Goal: Task Accomplishment & Management: Manage account settings

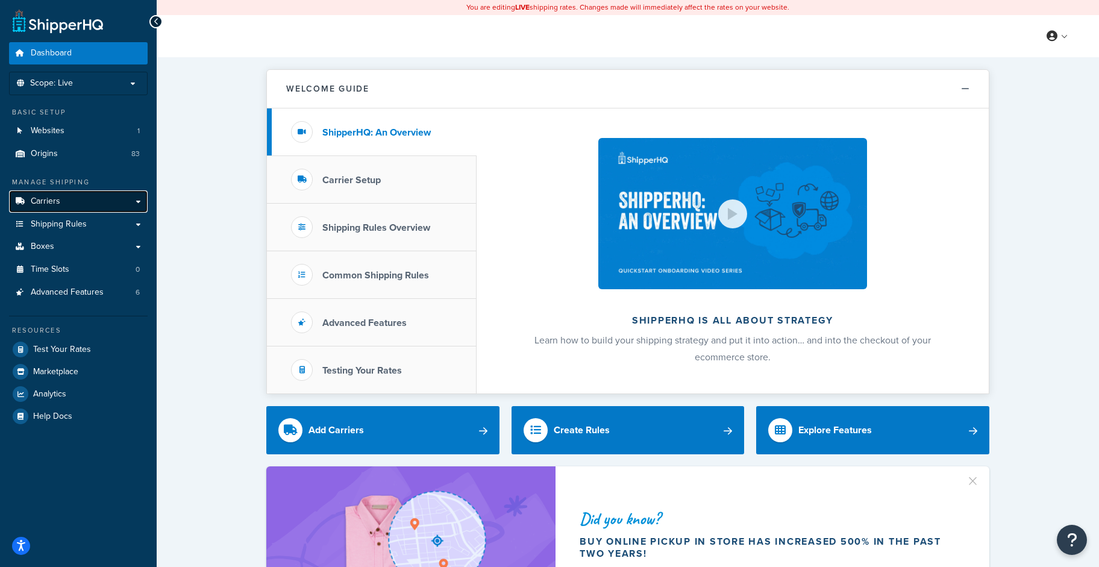
click at [48, 202] on span "Carriers" at bounding box center [46, 201] width 30 height 10
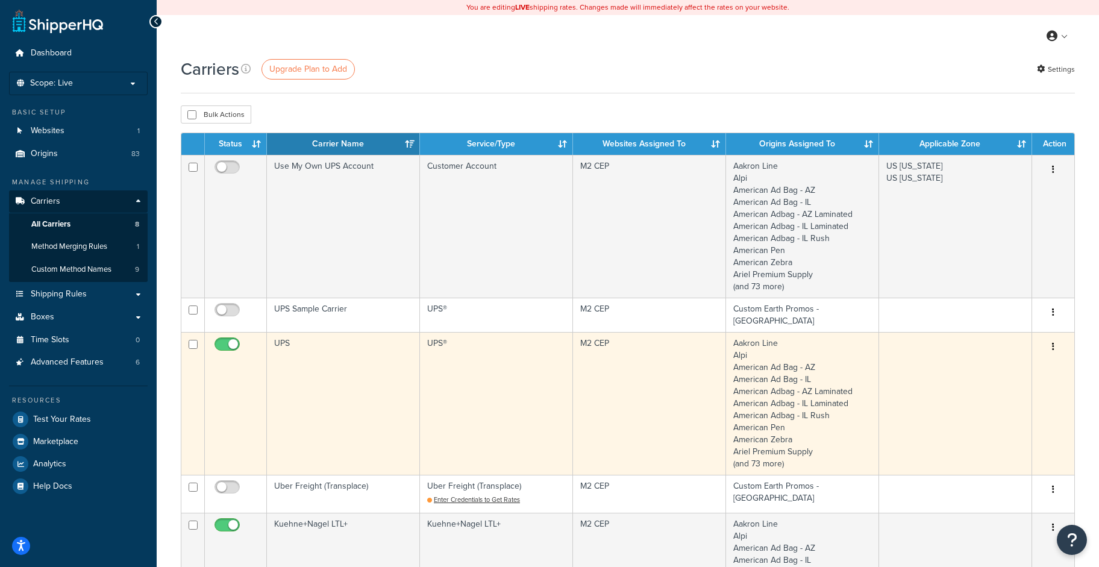
click at [496, 398] on td "UPS®" at bounding box center [496, 403] width 153 height 143
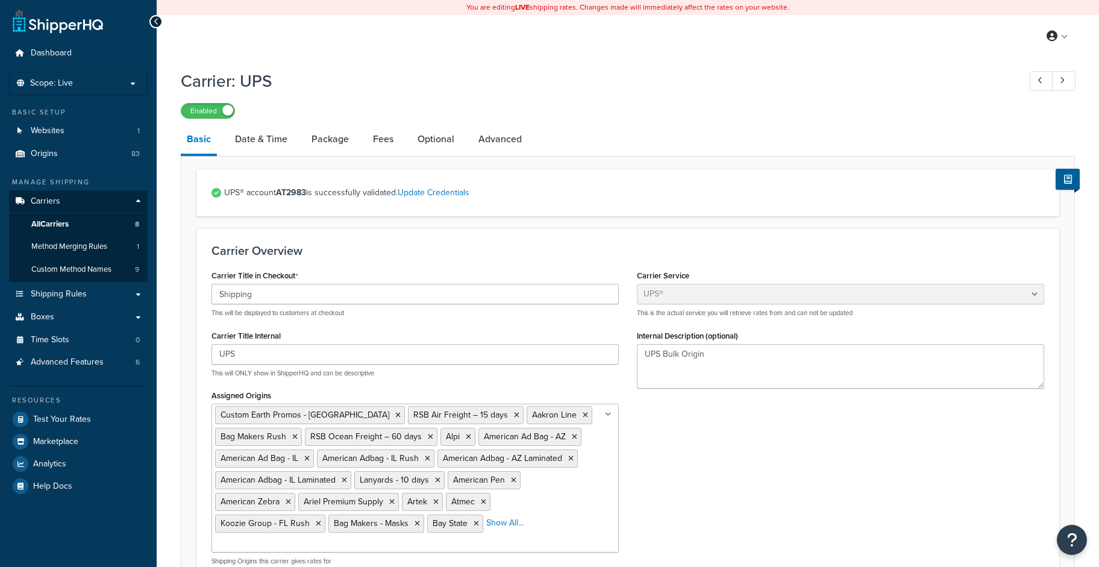
select select "ups"
select select "us"
click at [452, 193] on link "Update Credentials" at bounding box center [434, 192] width 72 height 13
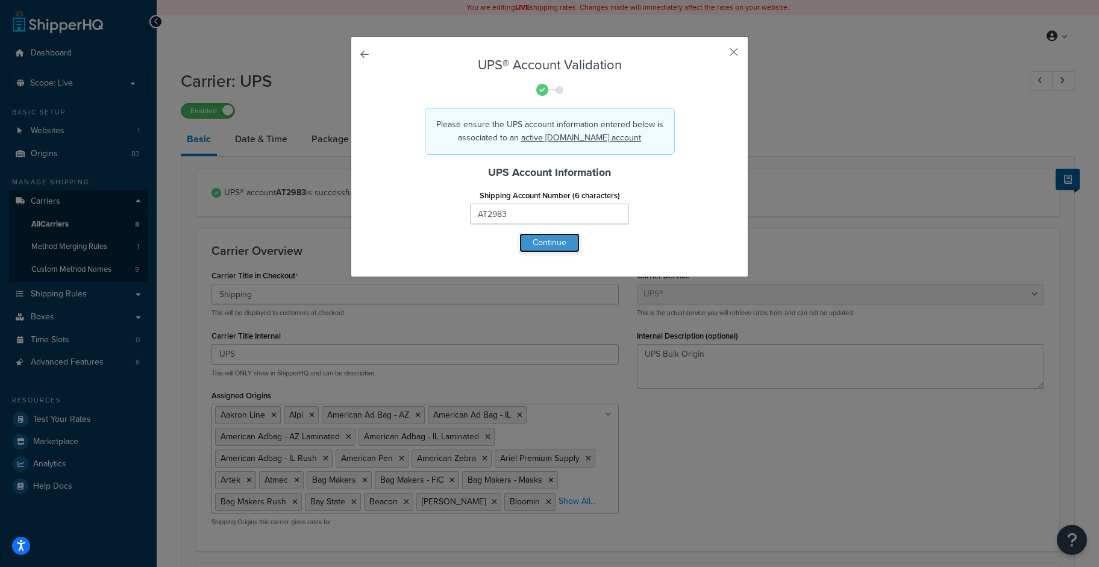
click at [541, 239] on button "Continue" at bounding box center [549, 242] width 60 height 19
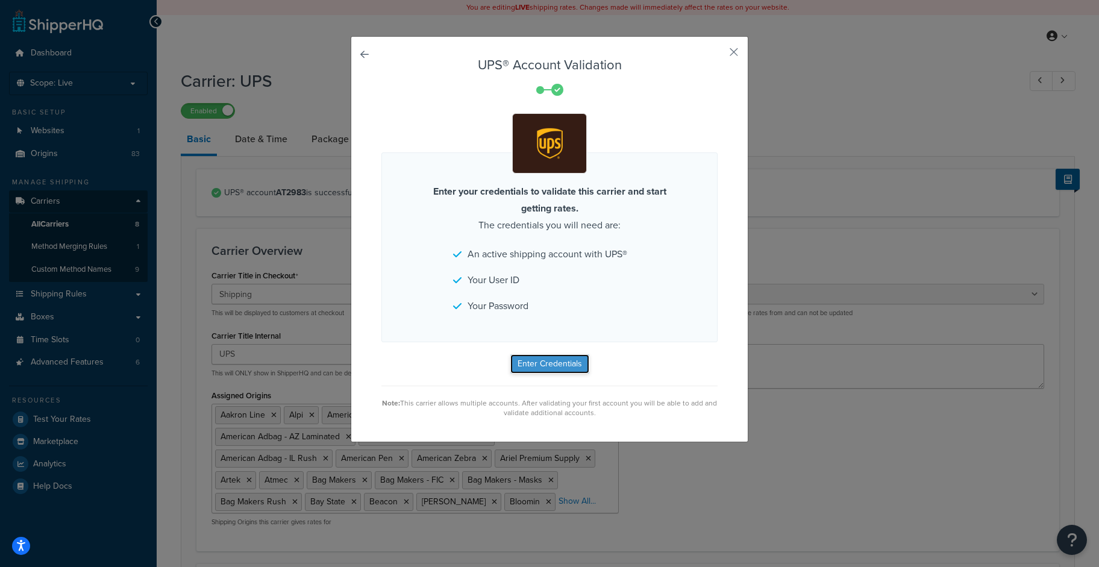
click at [529, 368] on button "Enter Credentials" at bounding box center [549, 363] width 79 height 19
click at [718, 55] on button "button" at bounding box center [716, 56] width 3 height 3
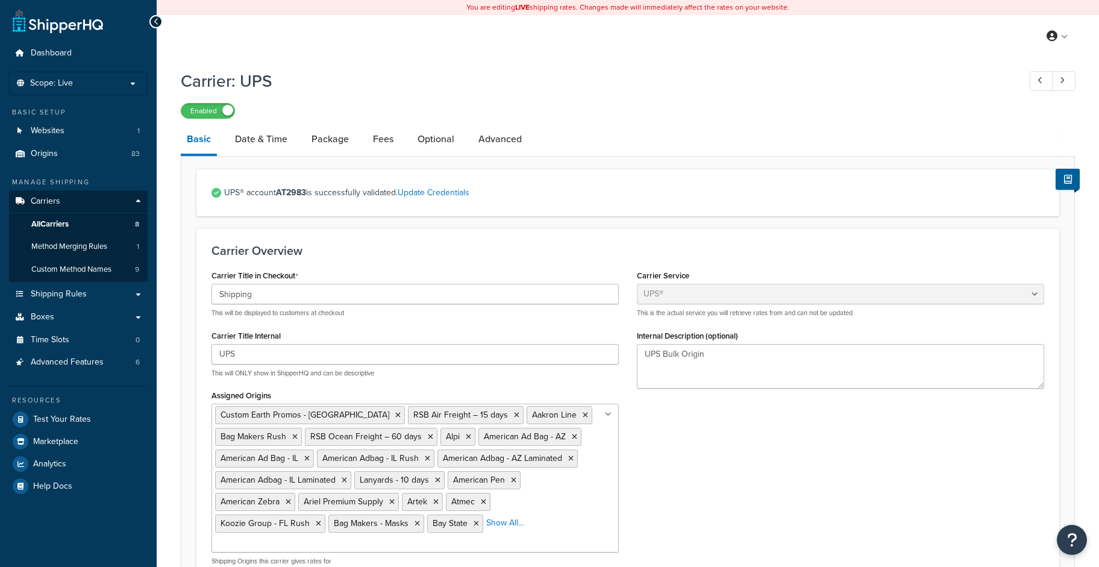
select select "ups"
select select "us"
click at [247, 136] on link "Date & Time" at bounding box center [261, 139] width 64 height 29
select select "yMd"
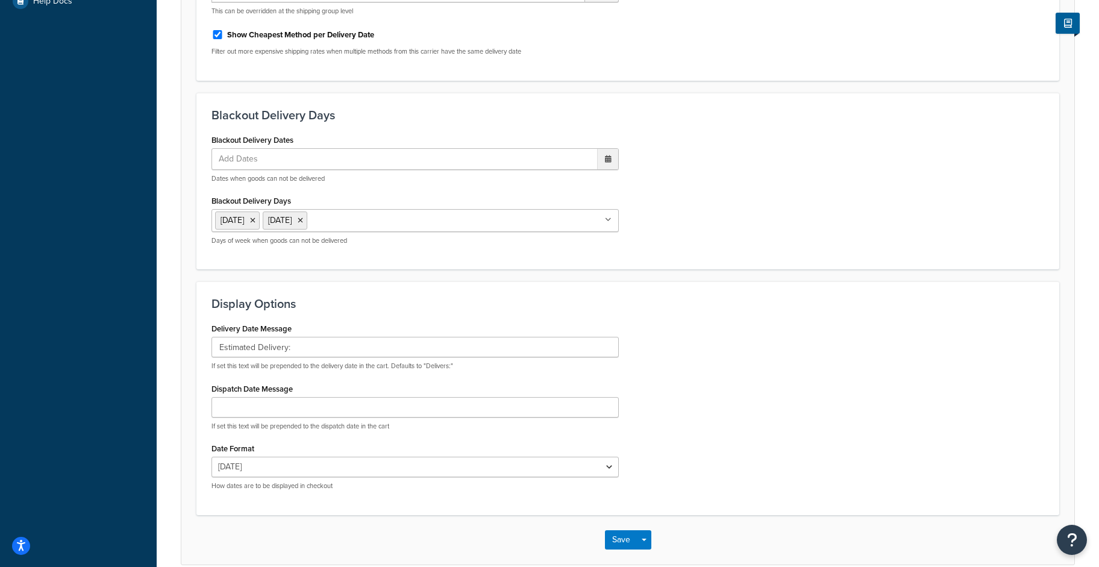
scroll to position [499, 0]
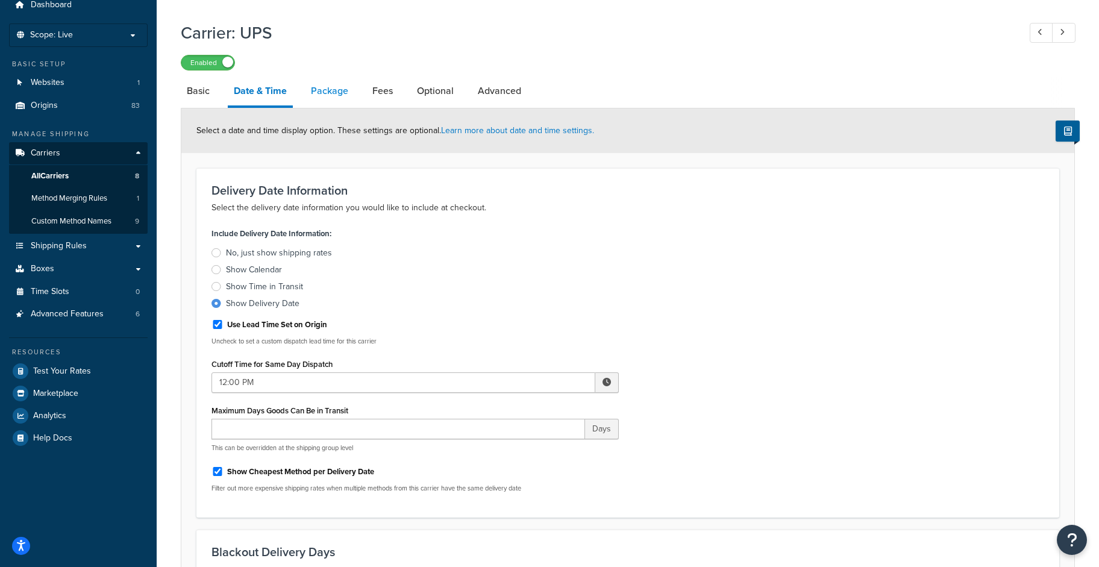
click at [328, 92] on link "Package" at bounding box center [329, 91] width 49 height 29
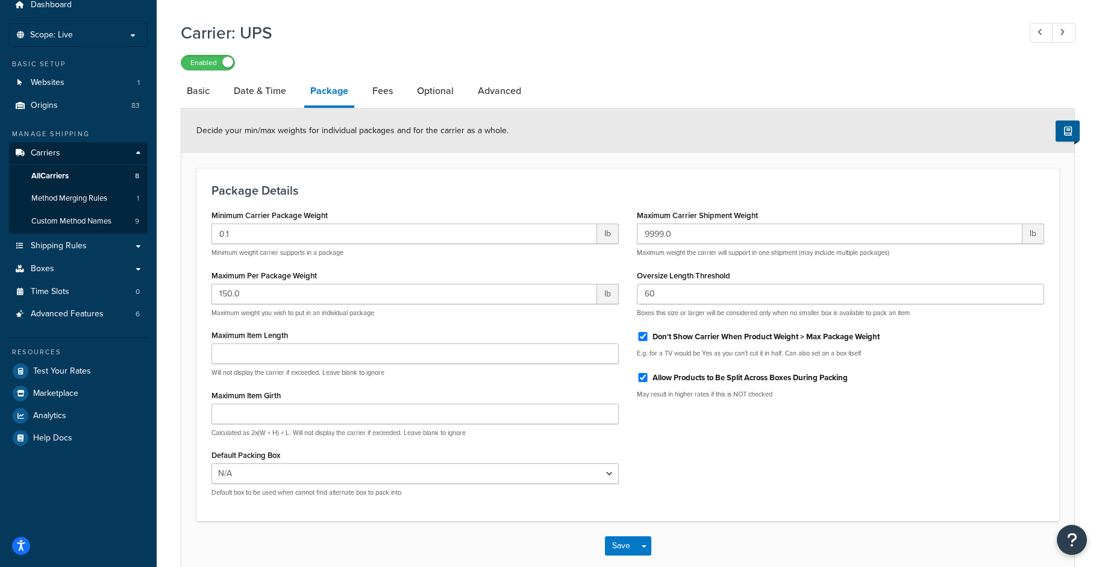
scroll to position [49, 0]
click at [387, 91] on link "Fees" at bounding box center [382, 90] width 33 height 29
select select "package"
select select "AFTER"
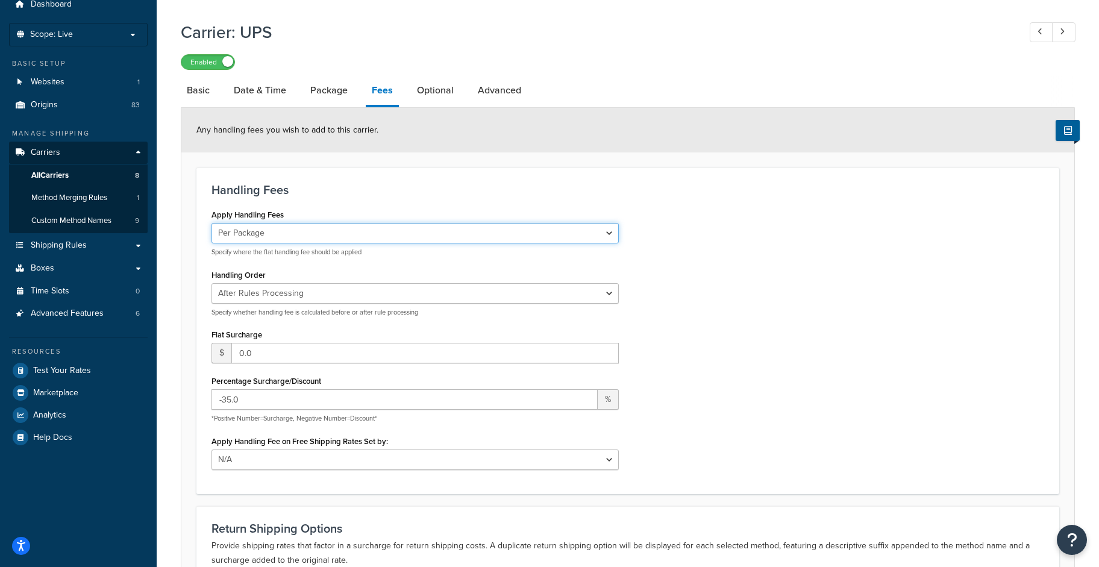
click at [594, 227] on select "Per Order Per Item Per Package" at bounding box center [415, 233] width 407 height 20
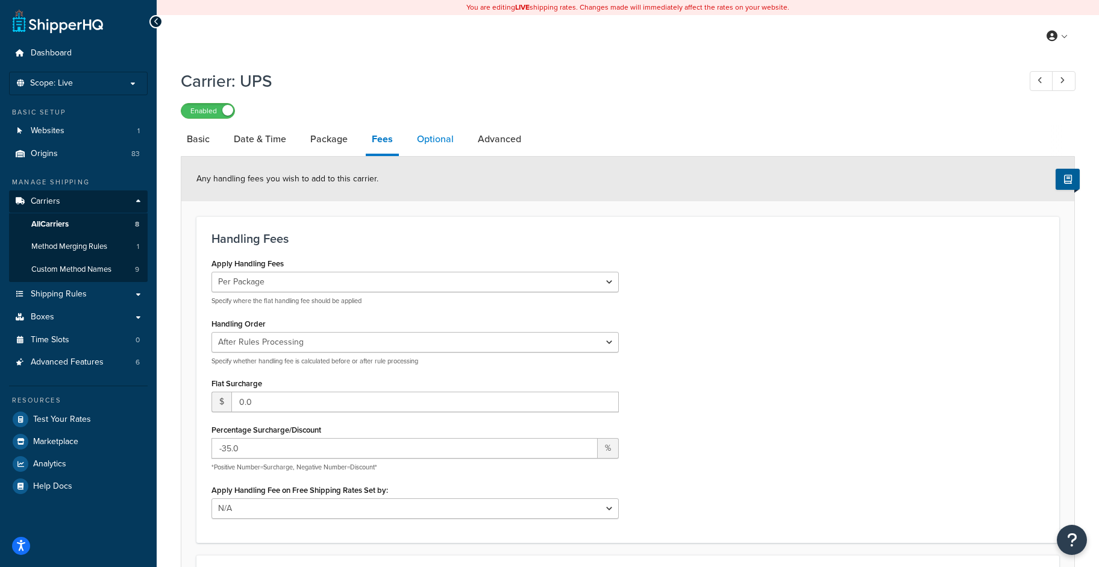
click at [436, 138] on link "Optional" at bounding box center [435, 139] width 49 height 29
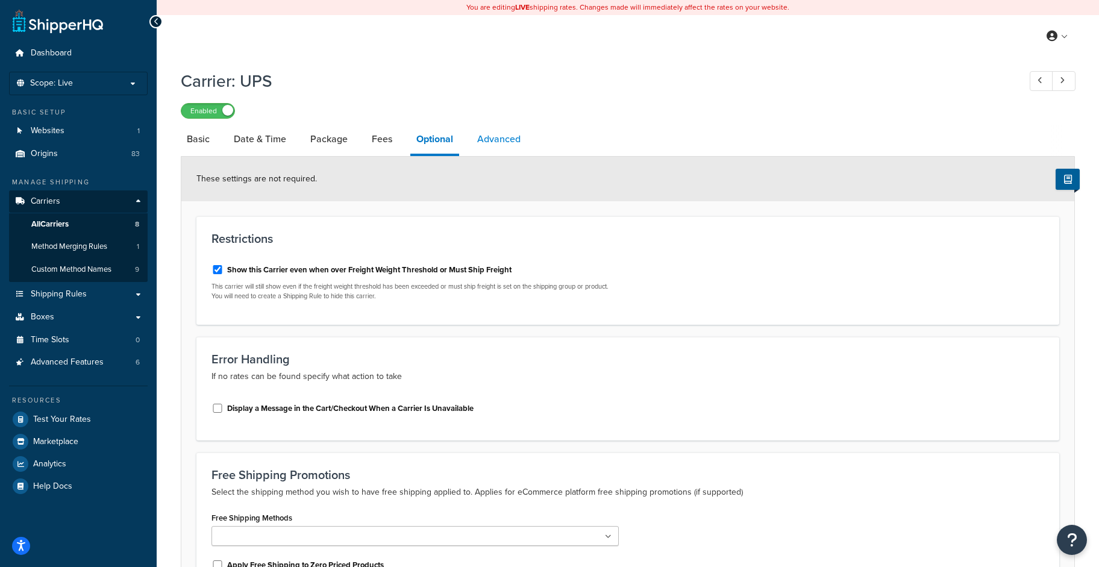
click at [501, 144] on link "Advanced" at bounding box center [498, 139] width 55 height 29
select select "false"
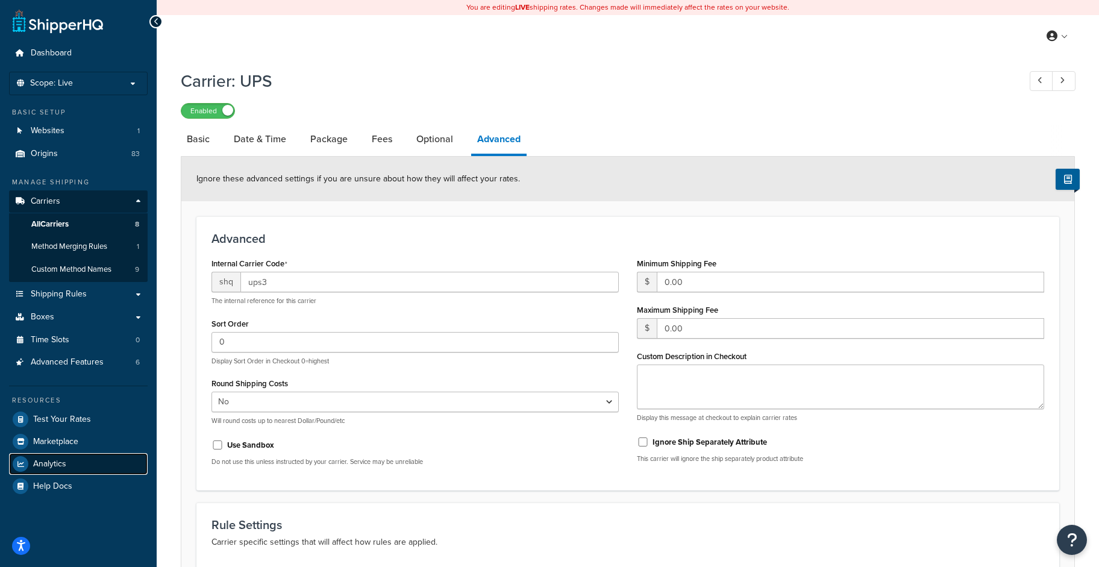
click at [49, 461] on span "Analytics" at bounding box center [49, 464] width 33 height 10
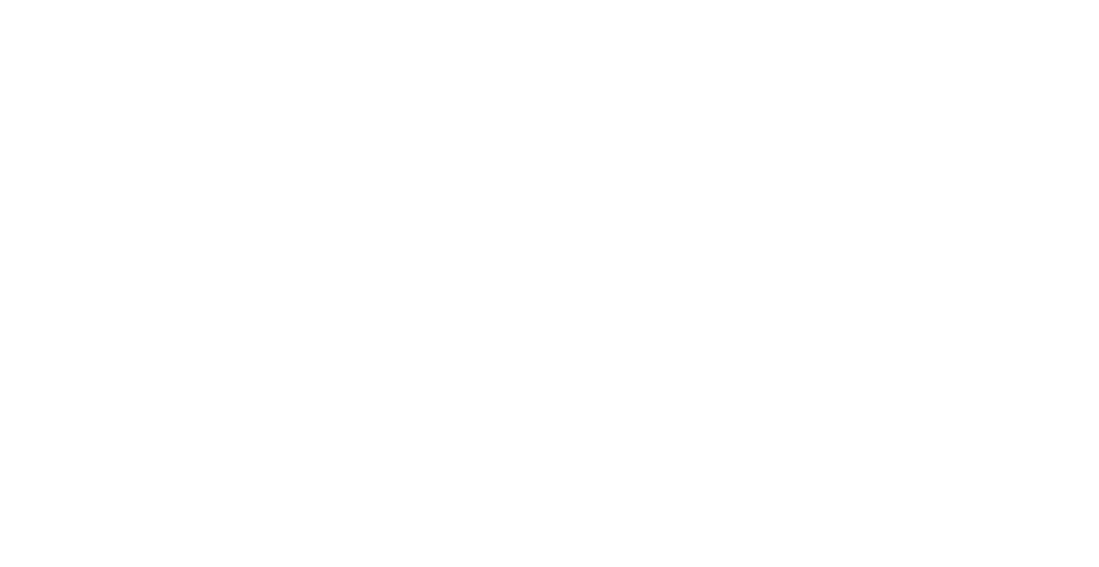
select select "last_7_days"
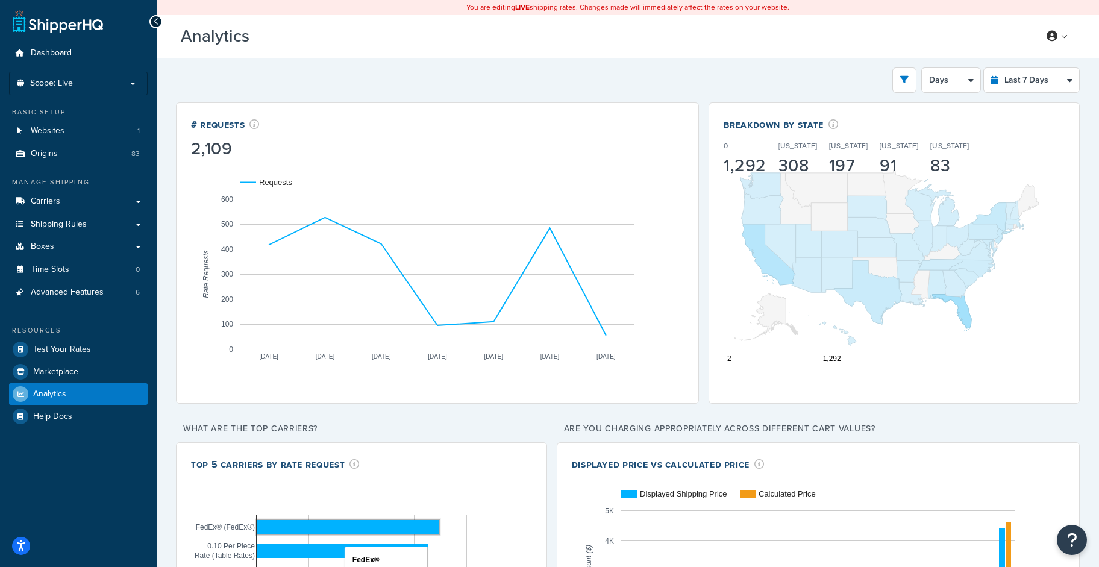
click at [281, 526] on rect "A chart." at bounding box center [348, 527] width 183 height 14
click at [55, 192] on link "Carriers" at bounding box center [78, 201] width 139 height 22
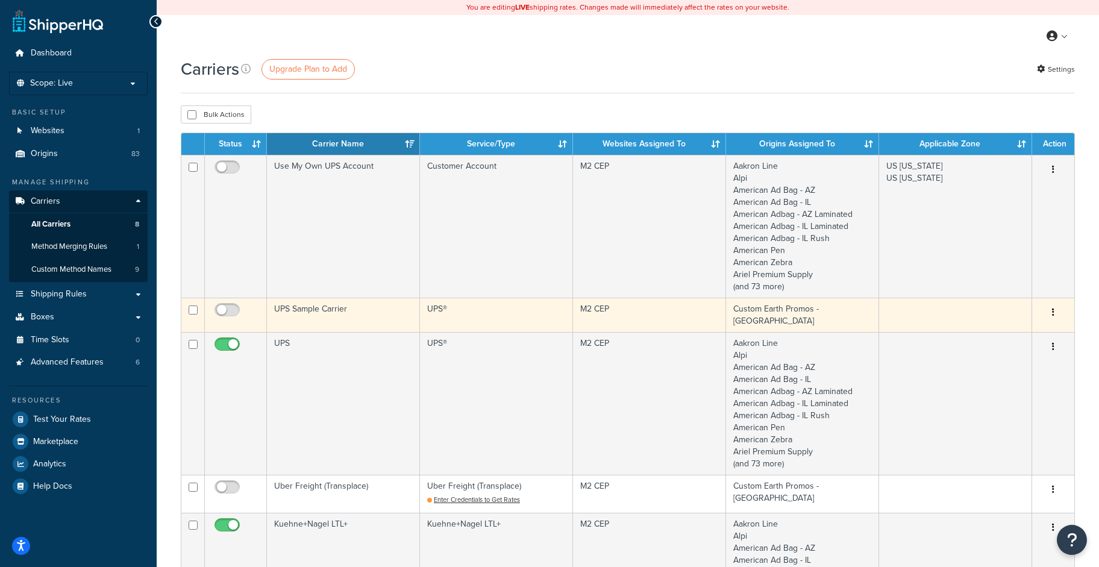
click at [303, 313] on td "UPS Sample Carrier" at bounding box center [343, 315] width 153 height 34
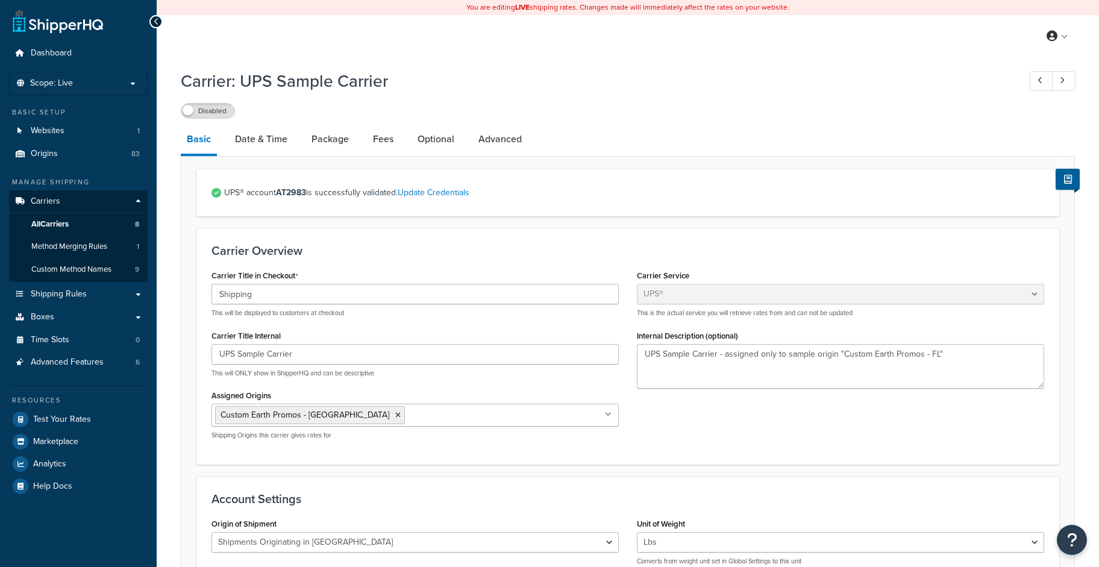
select select "ups"
select select "us"
click at [433, 194] on link "Update Credentials" at bounding box center [434, 192] width 72 height 13
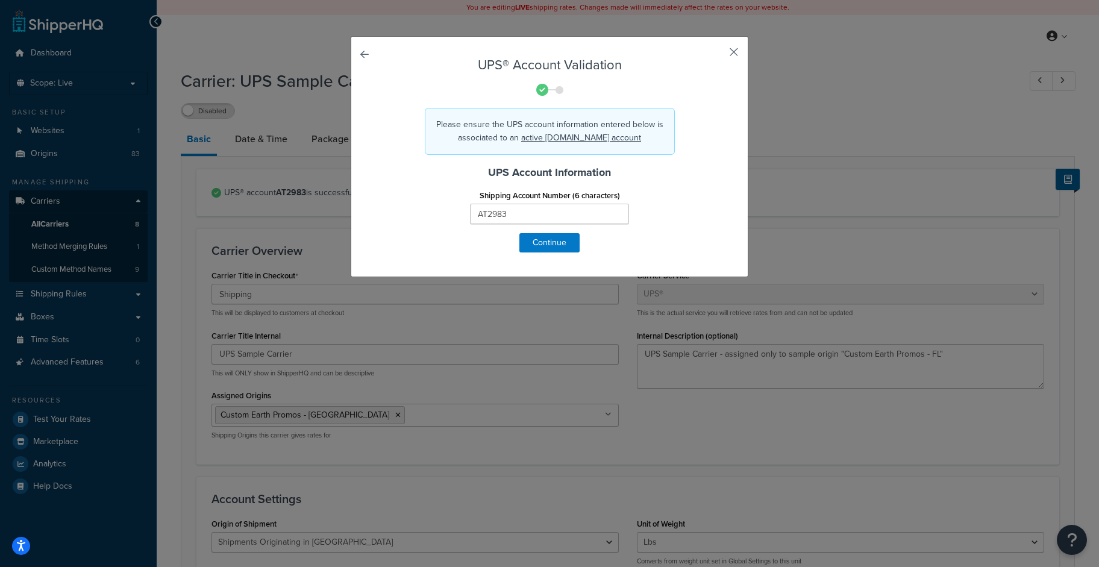
click at [718, 55] on button "button" at bounding box center [716, 56] width 3 height 3
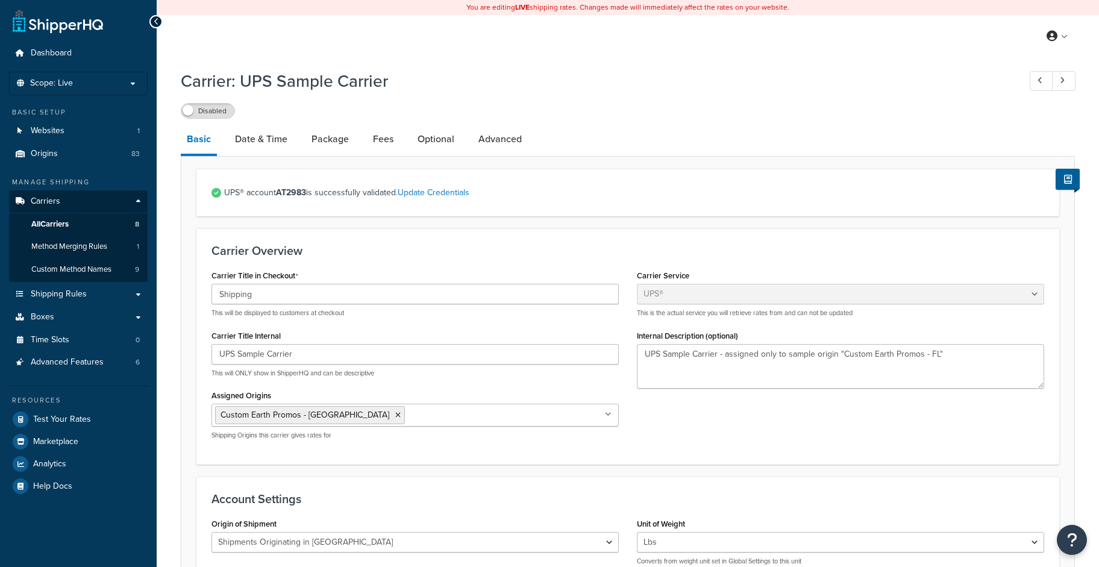
select select "ups"
select select "us"
click at [450, 194] on link "Update Credentials" at bounding box center [434, 192] width 72 height 13
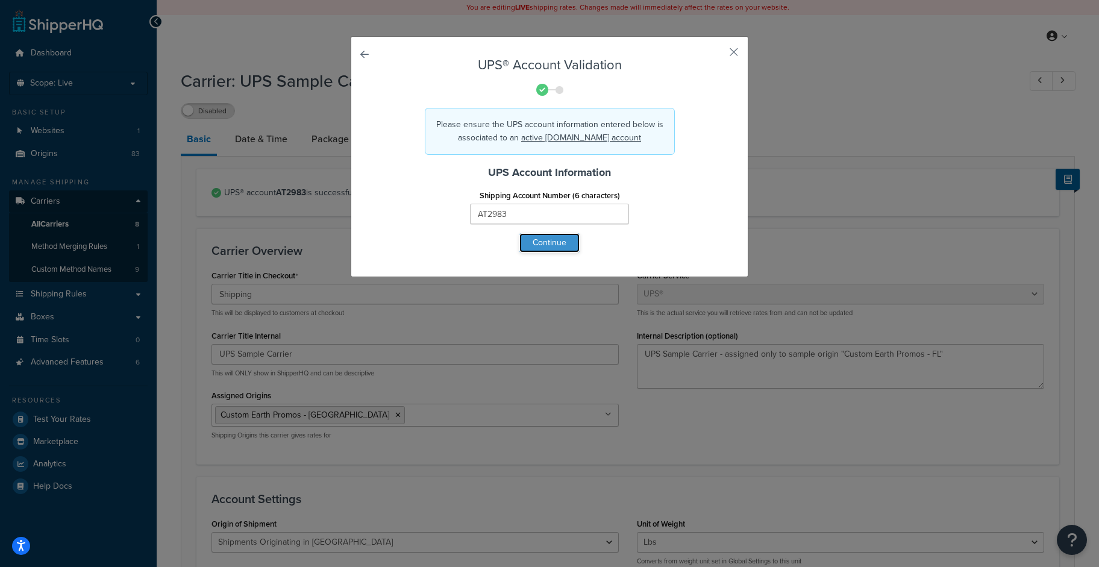
click at [562, 243] on button "Continue" at bounding box center [549, 242] width 60 height 19
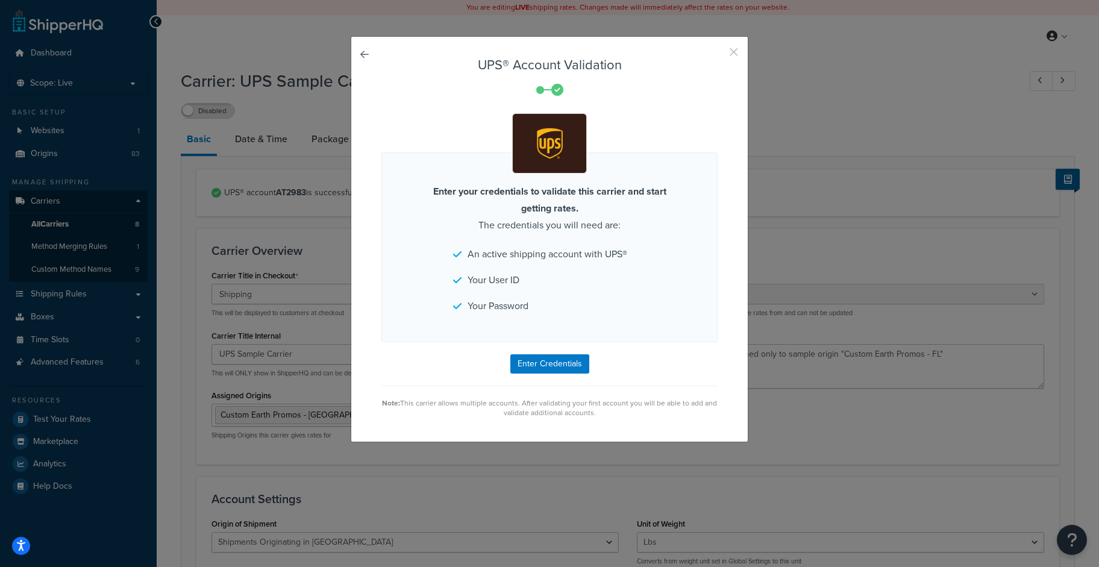
click at [718, 55] on button "button" at bounding box center [716, 56] width 3 height 3
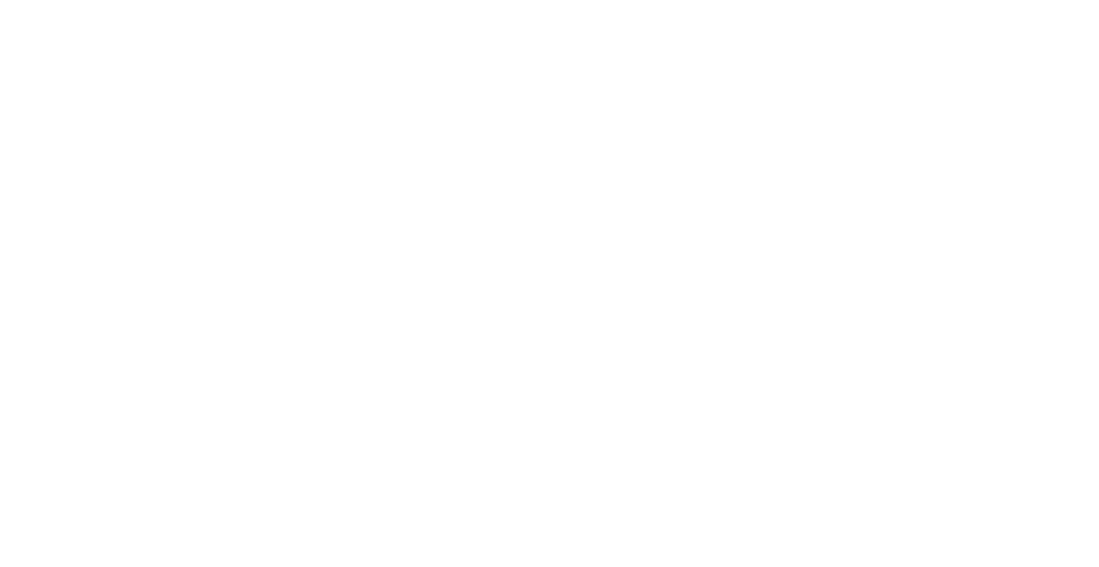
select select "ups"
select select "us"
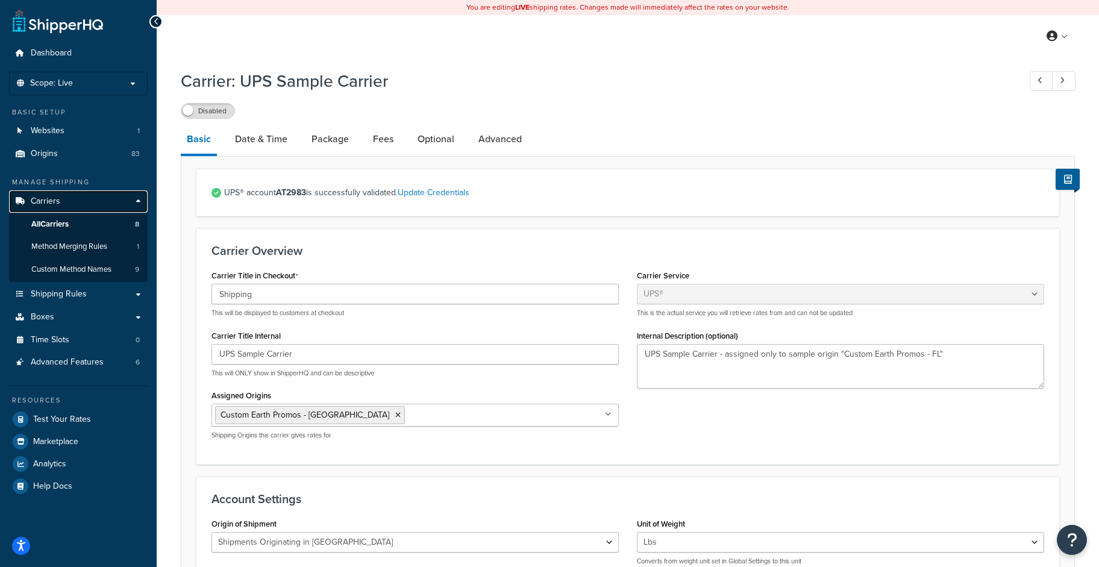
click at [35, 199] on span "Carriers" at bounding box center [46, 201] width 30 height 10
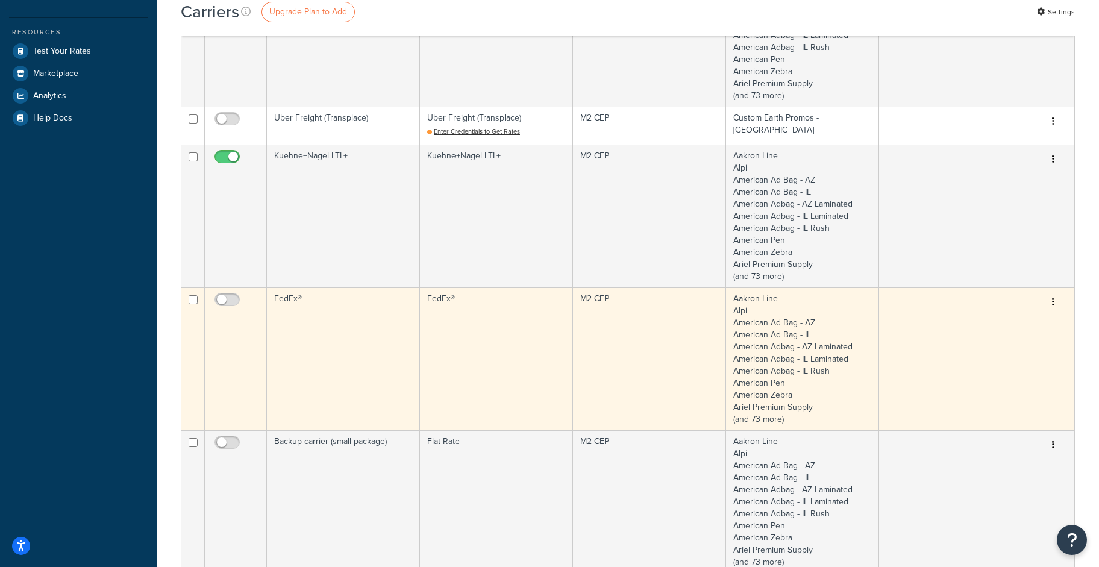
scroll to position [369, 0]
click at [290, 293] on td "FedEx®" at bounding box center [343, 358] width 153 height 143
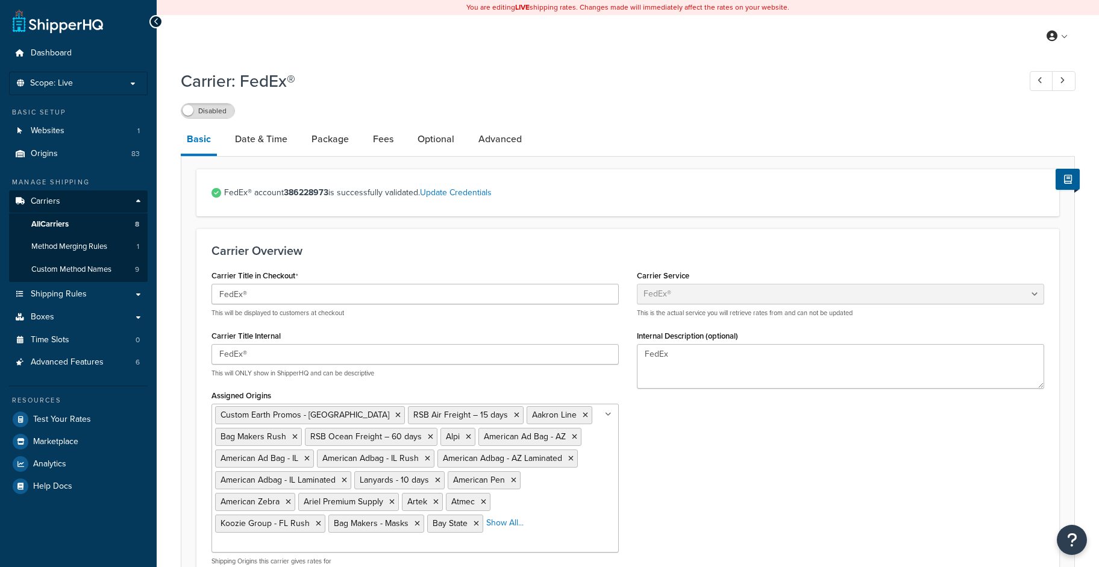
select select "fedEx"
select select "REGULAR_PICKUP"
select select "YOUR_PACKAGING"
click at [238, 136] on link "Date & Time" at bounding box center [261, 139] width 64 height 29
select select "yMd"
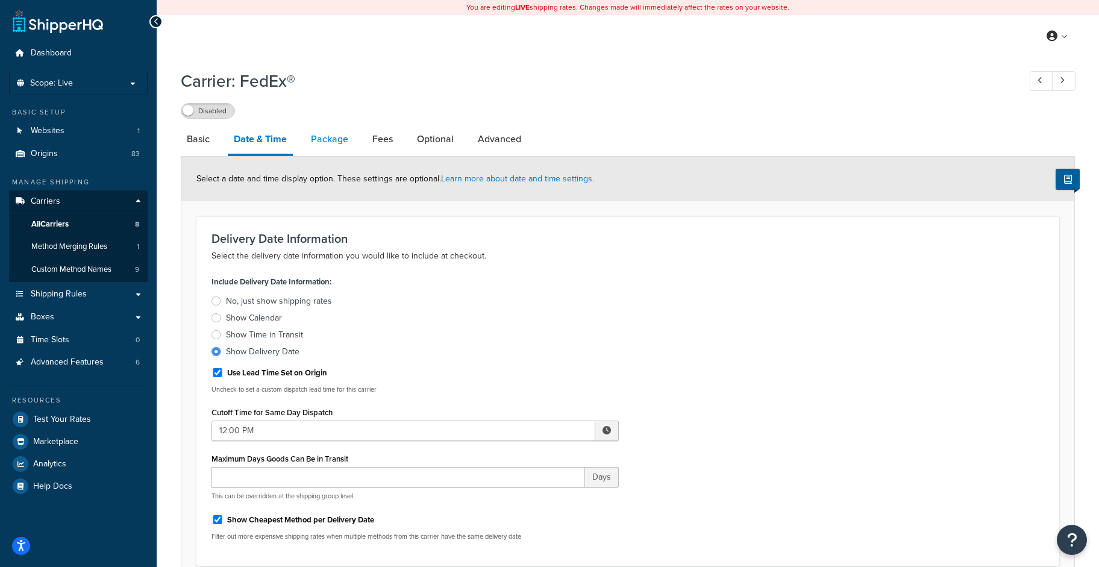
click at [333, 136] on link "Package" at bounding box center [329, 139] width 49 height 29
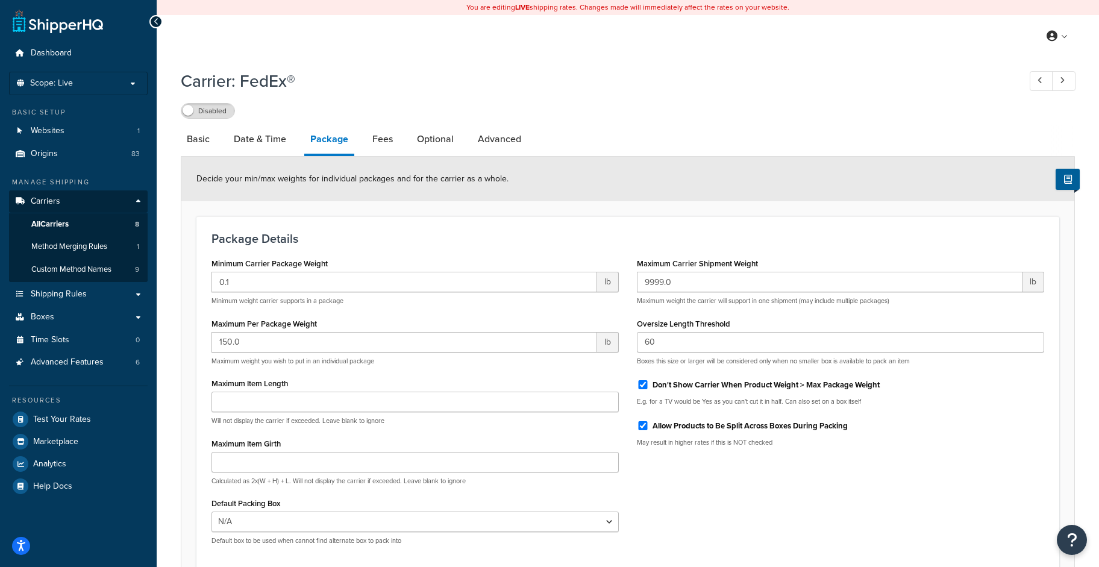
scroll to position [114, 0]
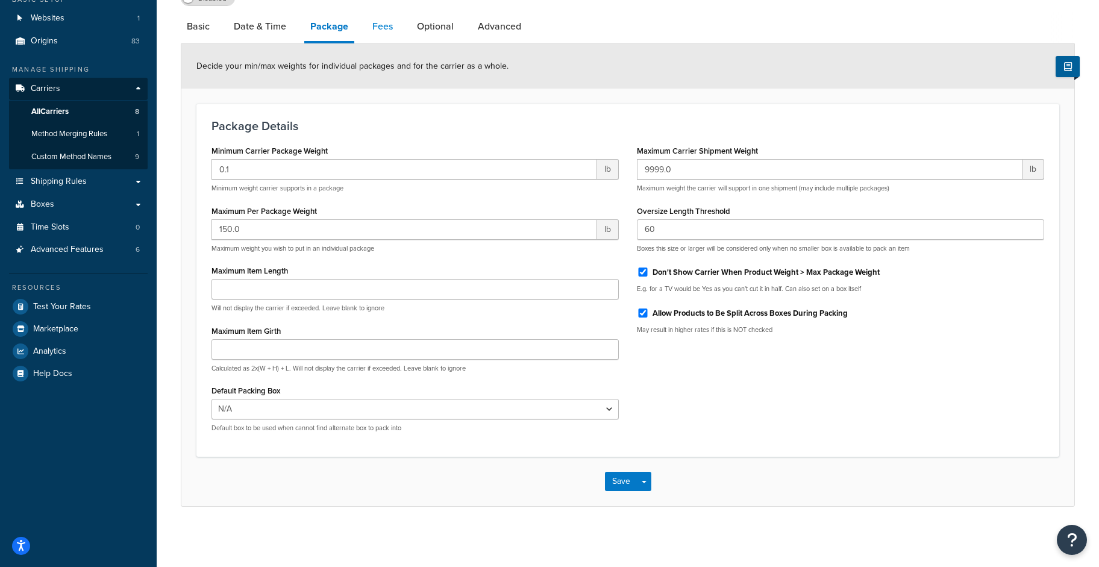
click at [380, 28] on link "Fees" at bounding box center [382, 26] width 33 height 29
select select "package"
select select "AFTER"
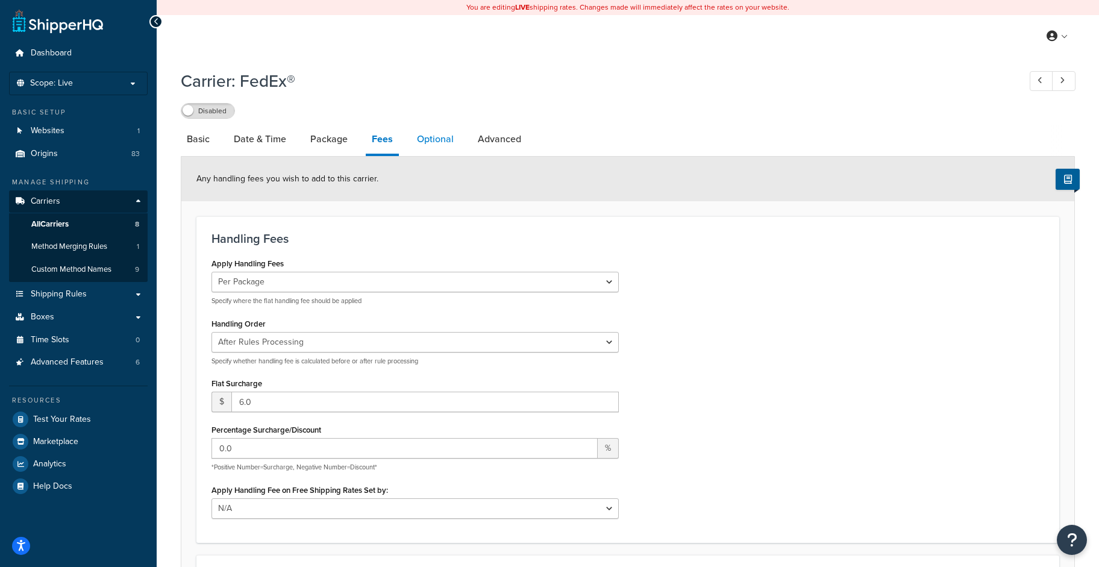
click at [437, 140] on link "Optional" at bounding box center [435, 139] width 49 height 29
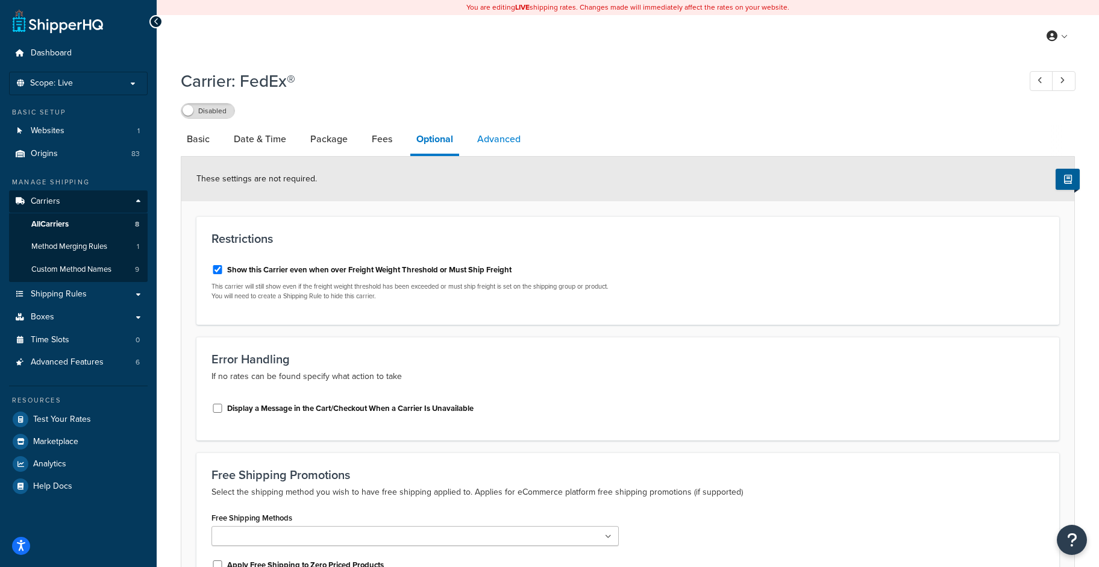
click at [510, 139] on link "Advanced" at bounding box center [498, 139] width 55 height 29
select select "false"
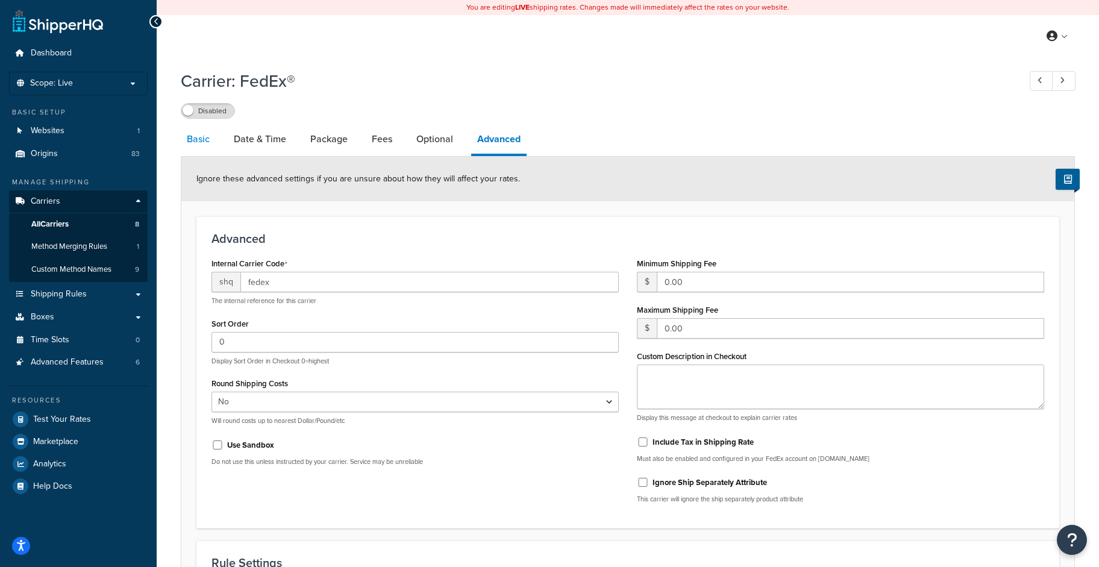
click at [191, 140] on link "Basic" at bounding box center [198, 139] width 35 height 29
select select "fedEx"
select select "REGULAR_PICKUP"
select select "YOUR_PACKAGING"
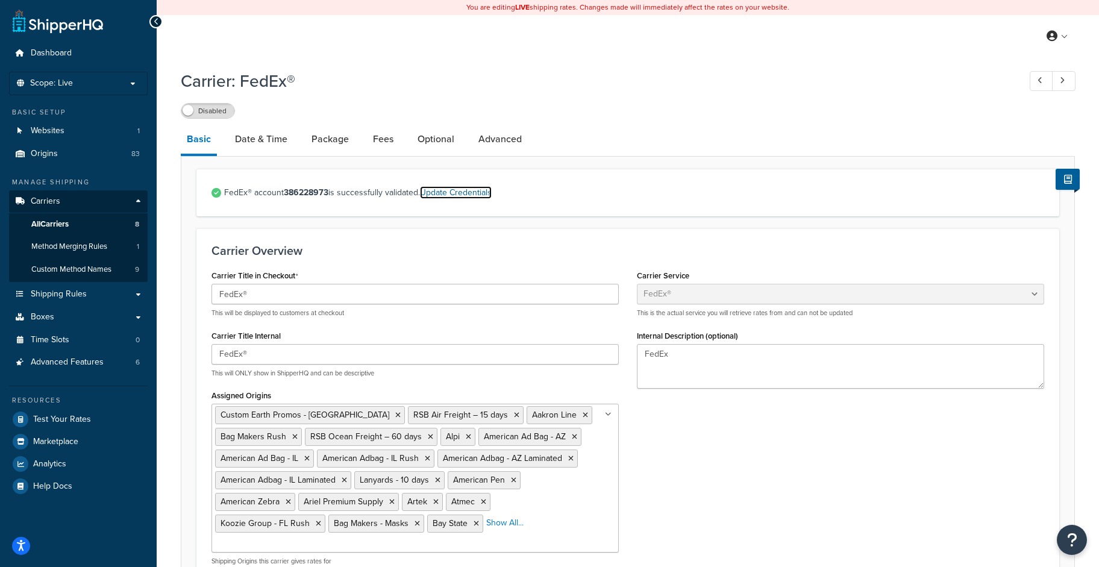
click at [474, 193] on link "Update Credentials" at bounding box center [456, 192] width 72 height 13
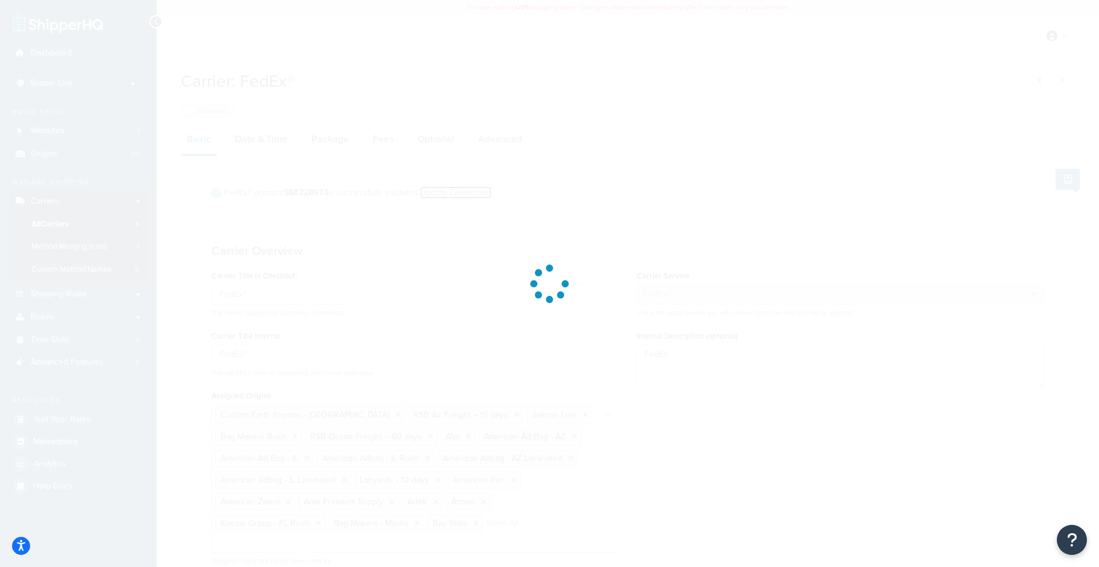
select select "US"
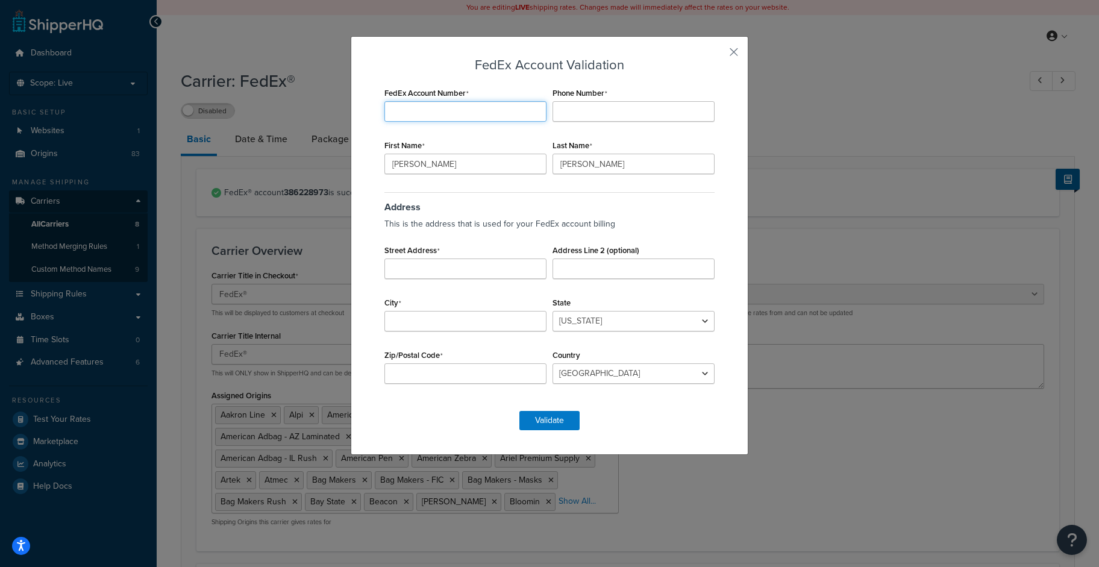
click at [412, 110] on input "FedEx Account Number" at bounding box center [465, 111] width 162 height 20
drag, startPoint x: 666, startPoint y: 58, endPoint x: 701, endPoint y: 55, distance: 35.7
click at [666, 58] on h3 "FedEx Account Validation" at bounding box center [549, 65] width 336 height 14
click at [718, 55] on button "button" at bounding box center [716, 56] width 3 height 3
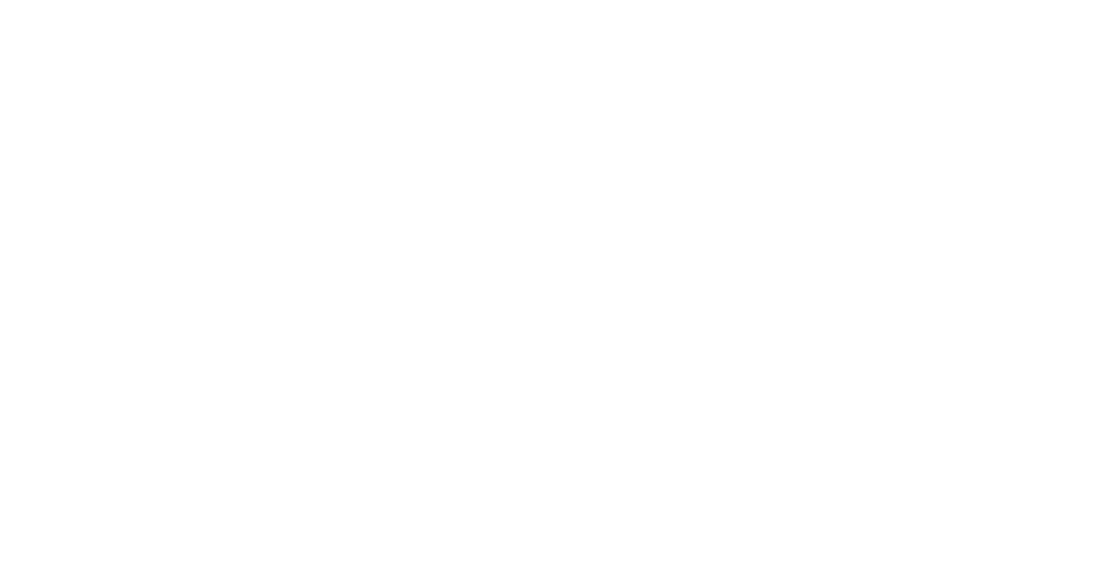
select select "fedEx"
select select "REGULAR_PICKUP"
select select "YOUR_PACKAGING"
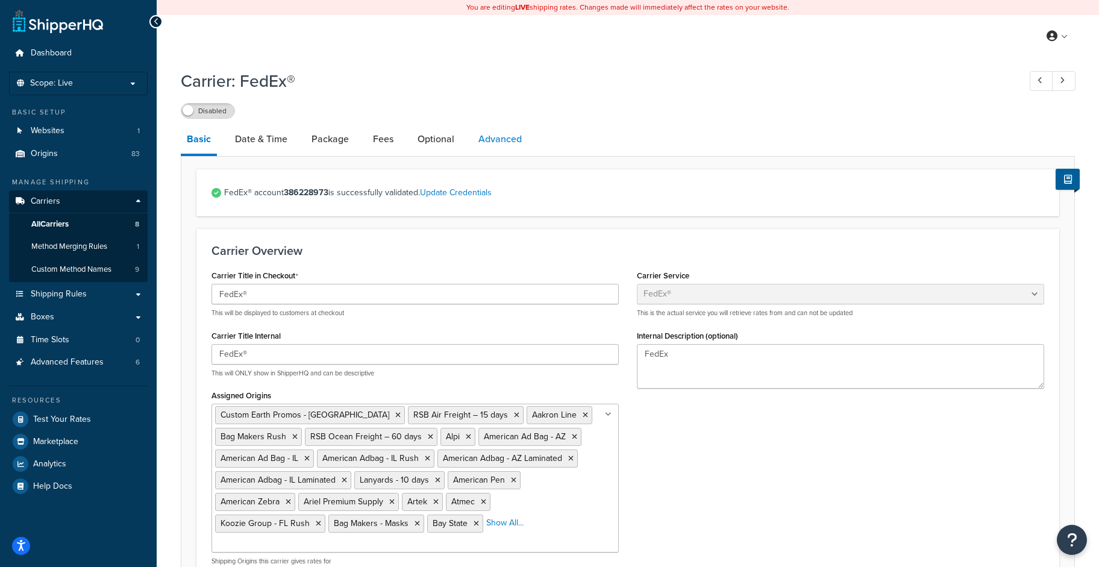
click at [501, 143] on link "Advanced" at bounding box center [499, 139] width 55 height 29
select select "false"
